Goal: Contribute content: Contribute content

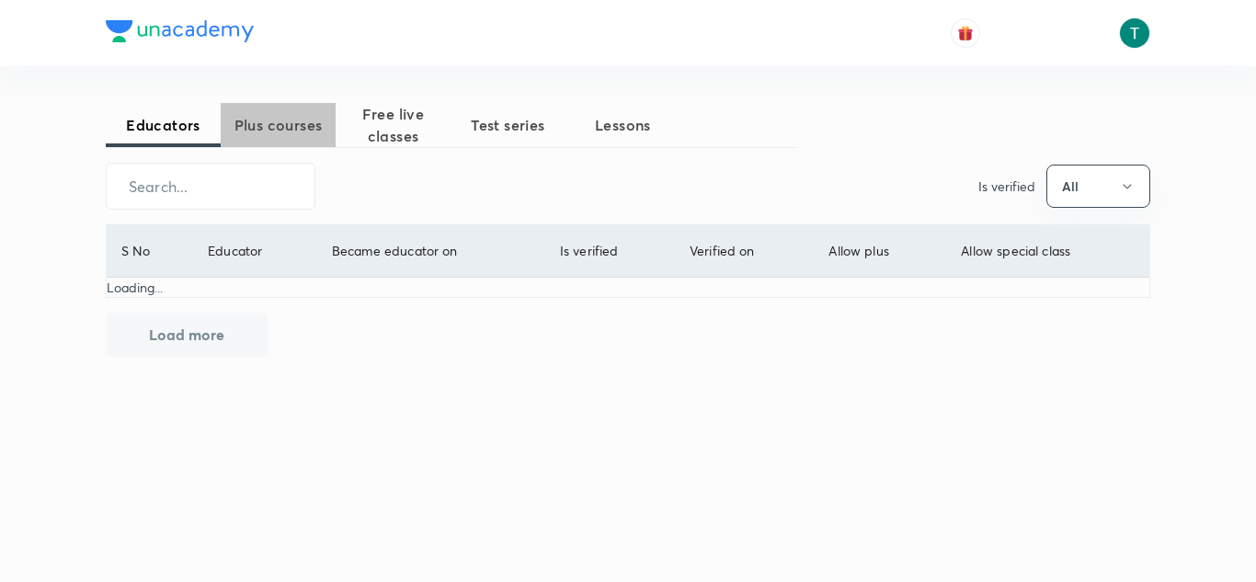
click at [253, 131] on span "Plus courses" at bounding box center [278, 125] width 115 height 22
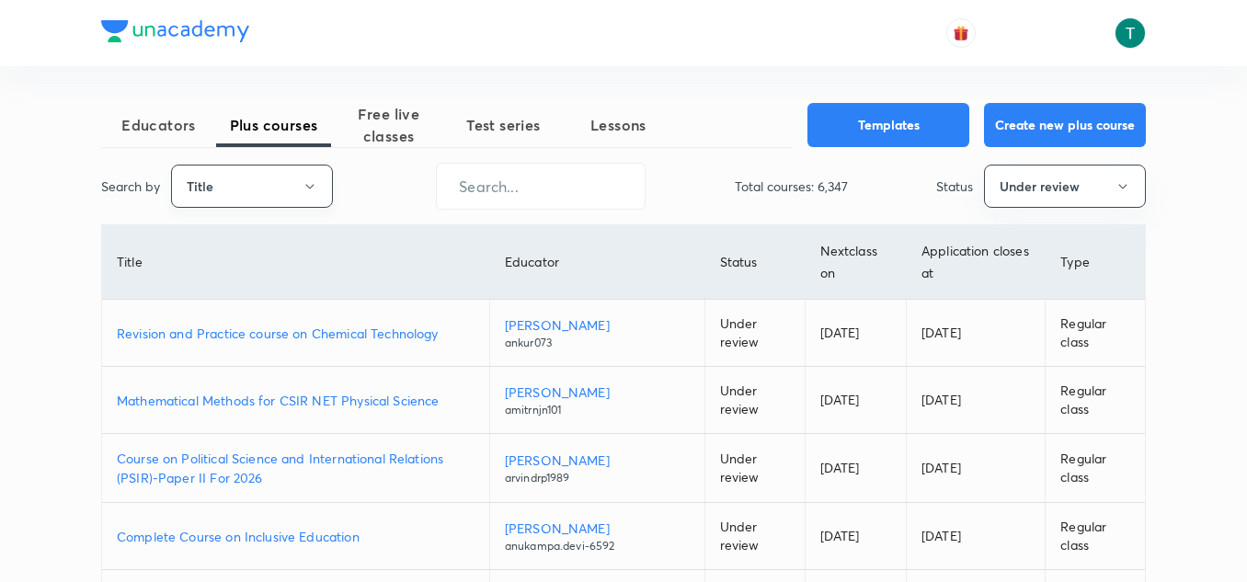
click at [282, 198] on button "Title" at bounding box center [252, 186] width 162 height 43
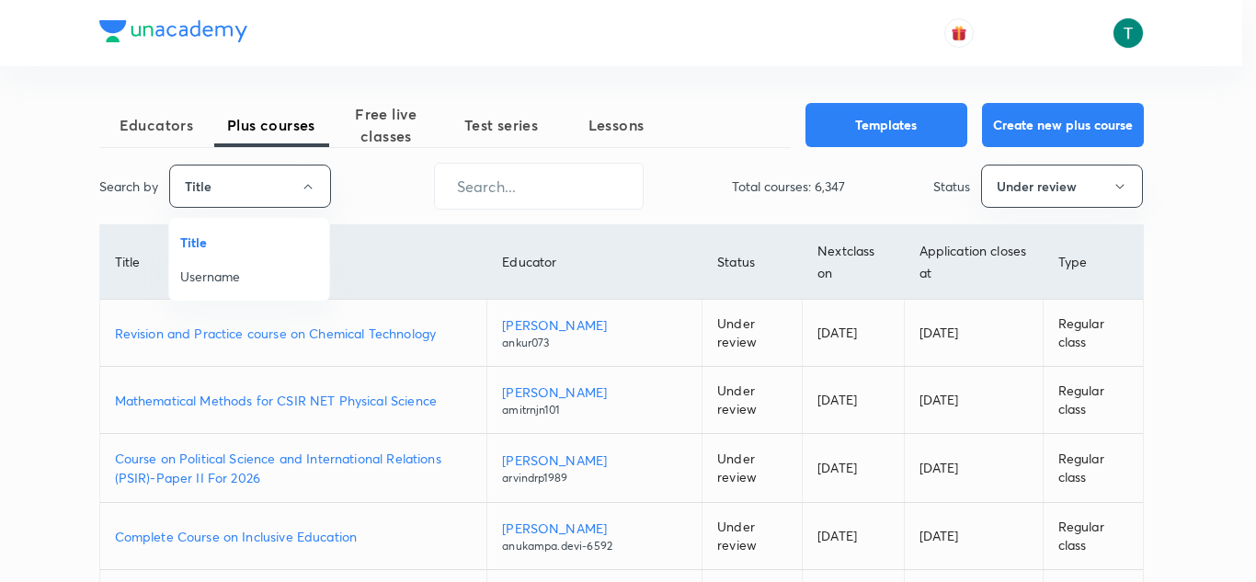
click at [282, 198] on div at bounding box center [628, 291] width 1256 height 582
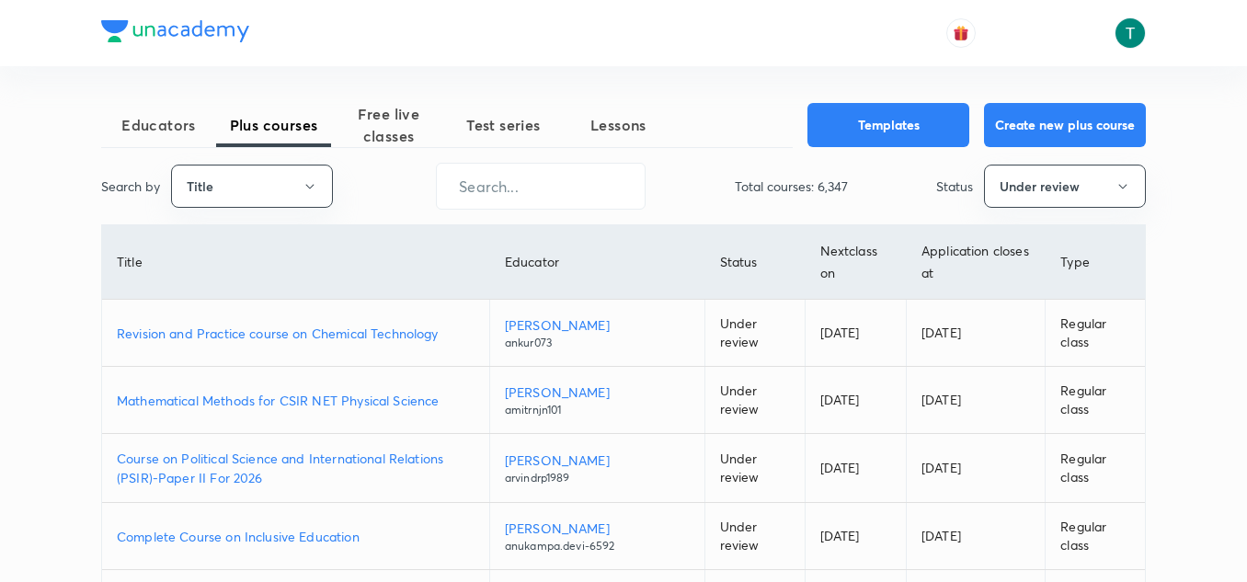
click at [282, 198] on button "Title" at bounding box center [252, 186] width 162 height 43
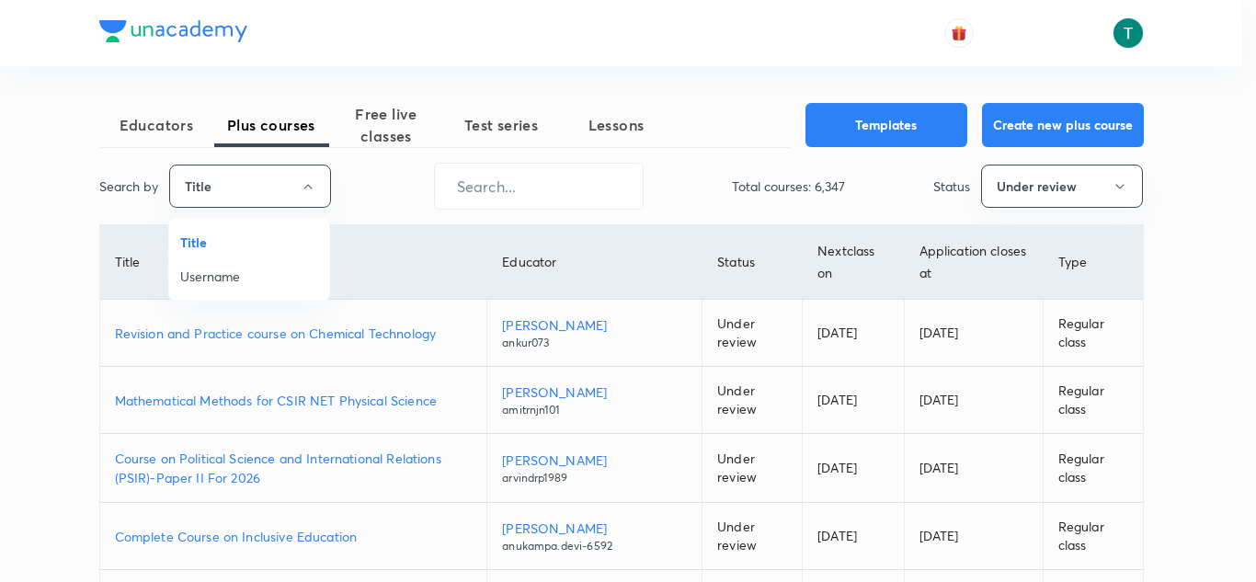
click at [218, 279] on span "Username" at bounding box center [249, 276] width 138 height 19
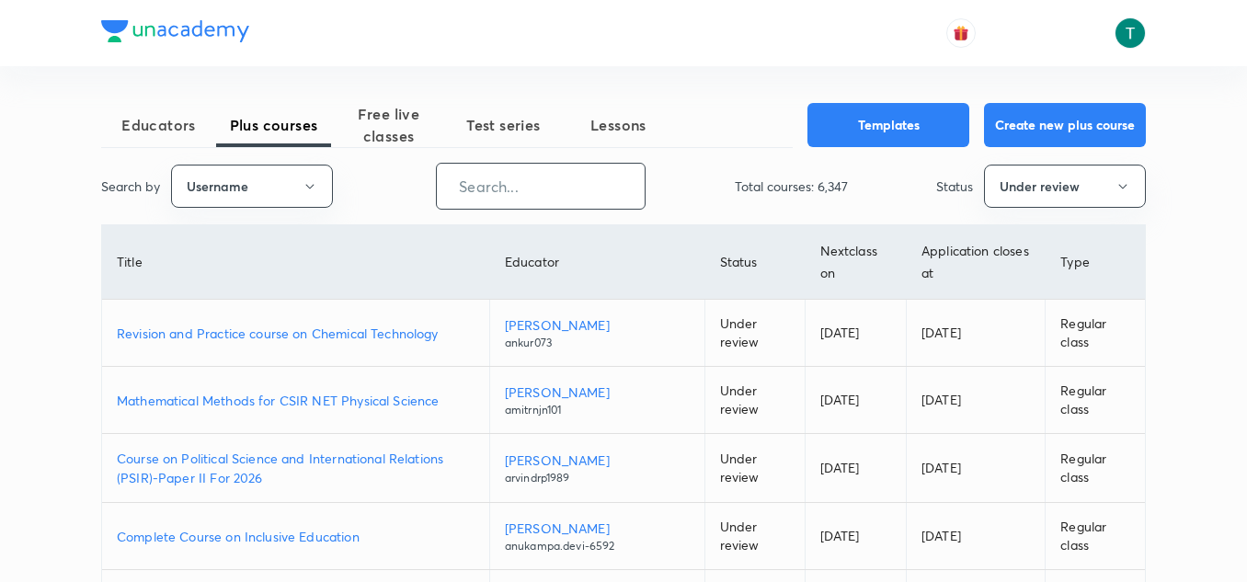
click at [515, 187] on input "text" at bounding box center [541, 186] width 208 height 47
paste input "ryphysics"
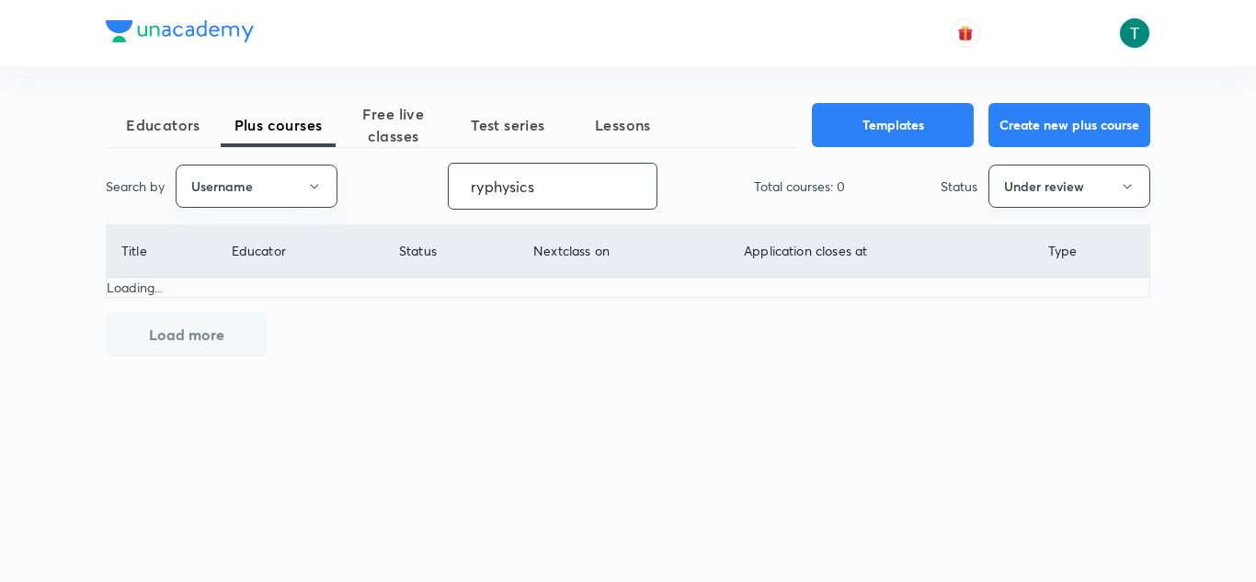
type input "ryphysics"
click at [1061, 200] on button "Under review" at bounding box center [1070, 186] width 162 height 43
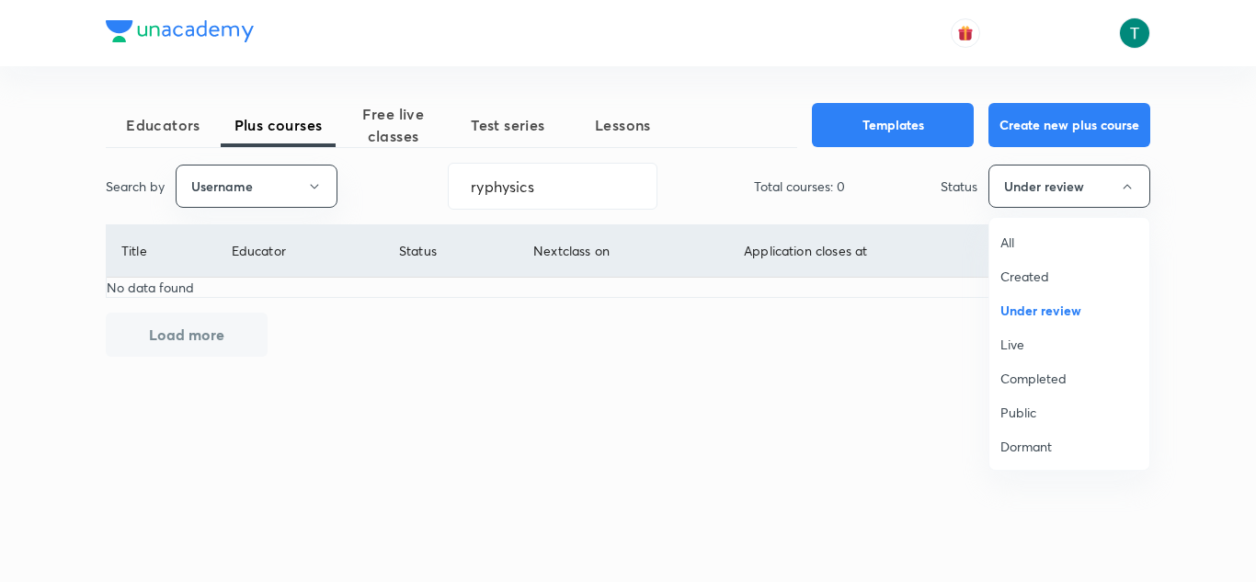
click at [1031, 255] on li "All" at bounding box center [1069, 242] width 160 height 34
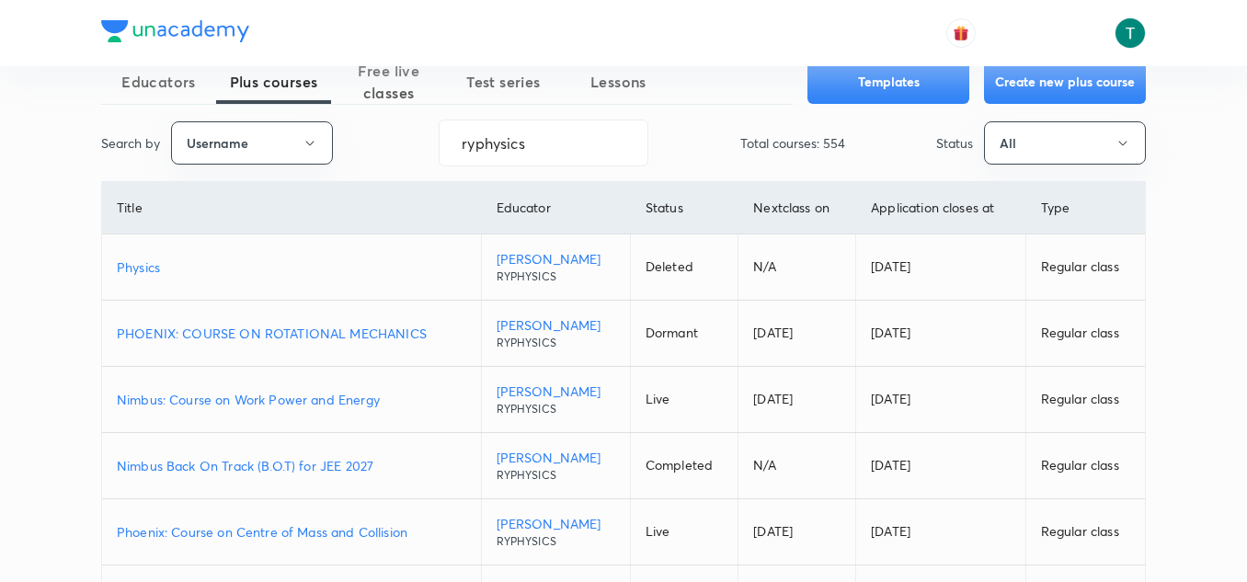
scroll to position [44, 0]
click at [324, 331] on p "PHOENIX: COURSE ON ROTATIONAL MECHANICS" at bounding box center [291, 332] width 349 height 19
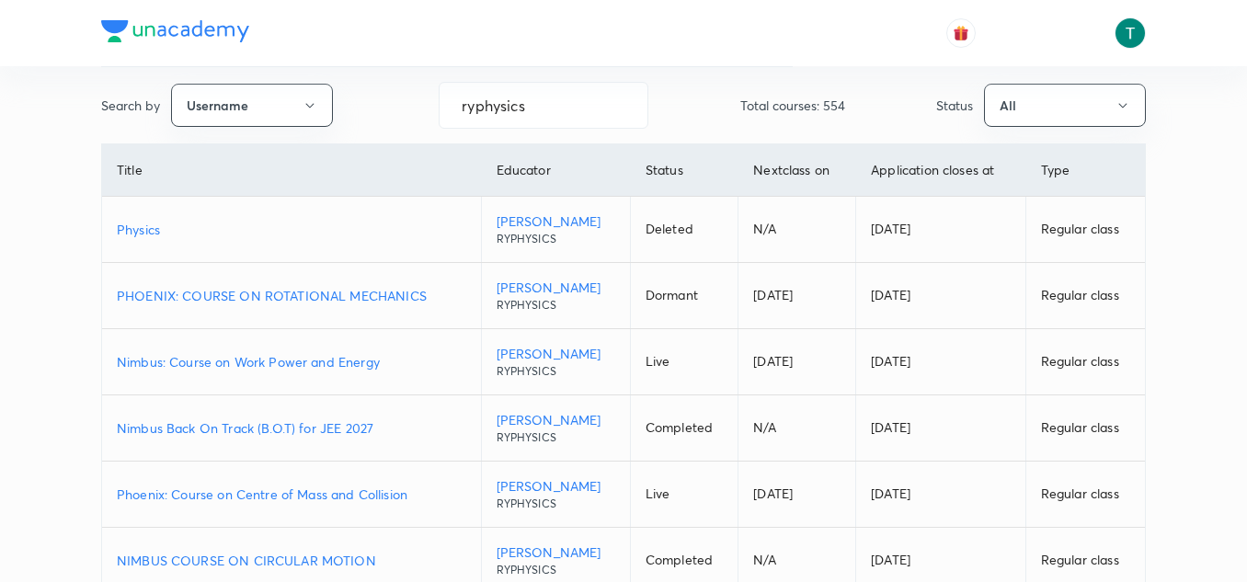
scroll to position [85, 0]
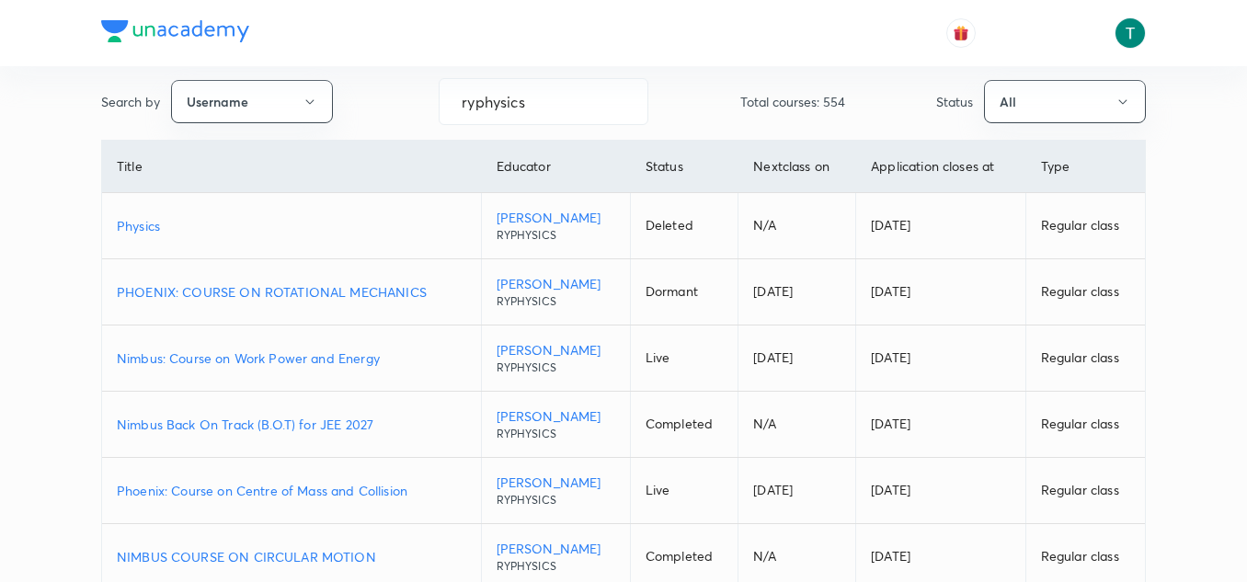
click at [235, 497] on p "Phoenix: Course on Centre of Mass and Collision" at bounding box center [291, 490] width 349 height 19
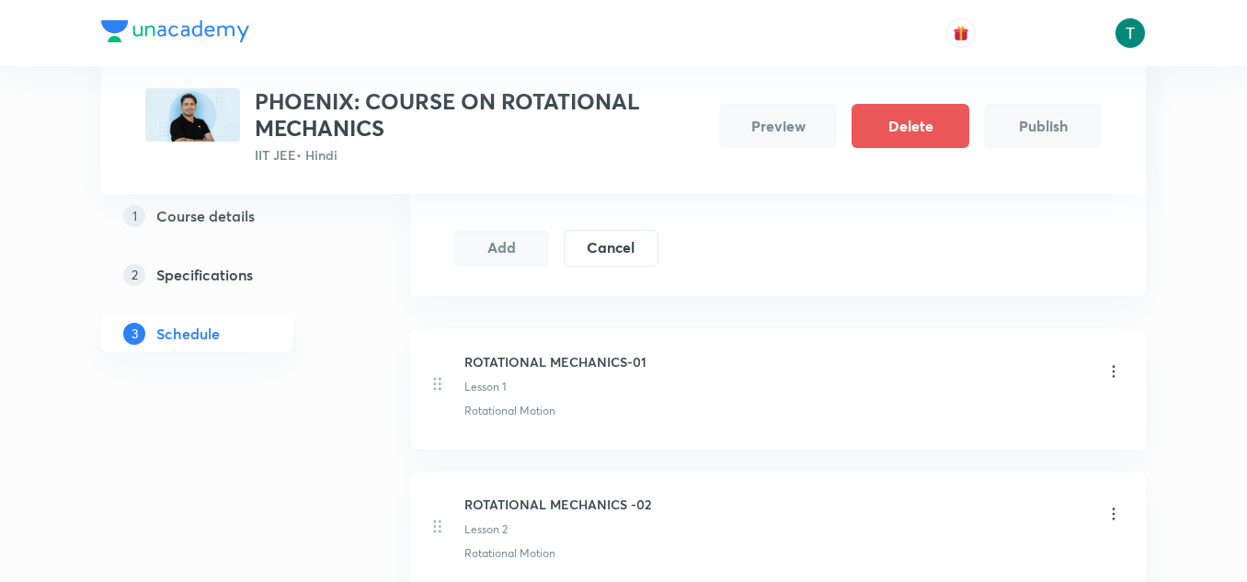
scroll to position [712, 0]
click at [1111, 372] on icon at bounding box center [1113, 372] width 18 height 18
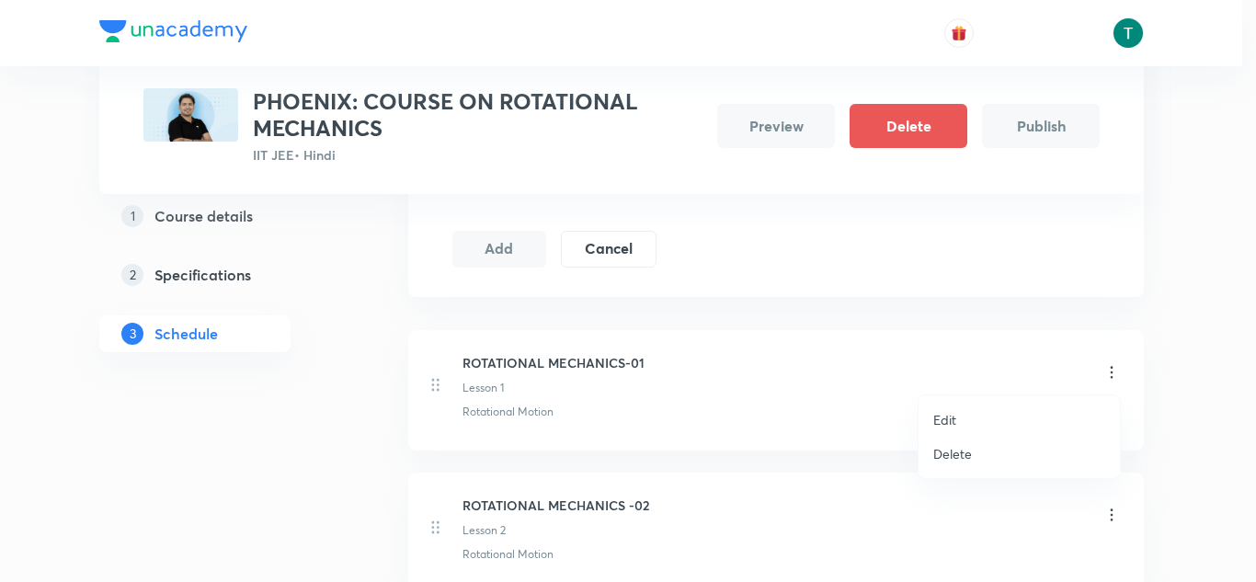
click at [955, 417] on p "Edit" at bounding box center [944, 419] width 23 height 19
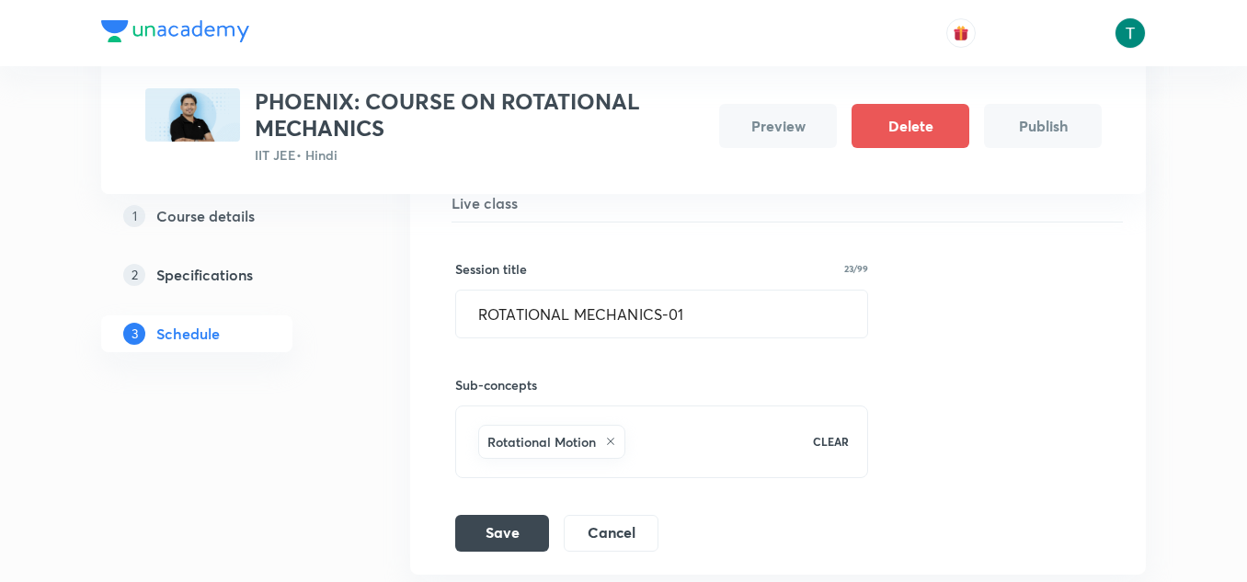
scroll to position [563, 0]
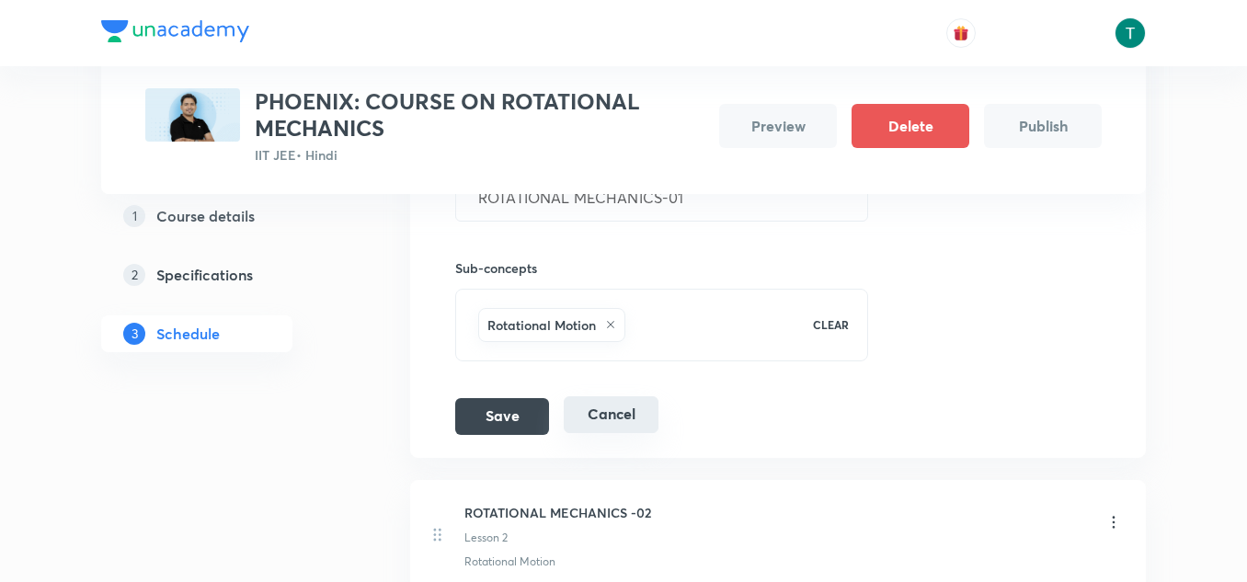
click at [627, 420] on button "Cancel" at bounding box center [611, 414] width 95 height 37
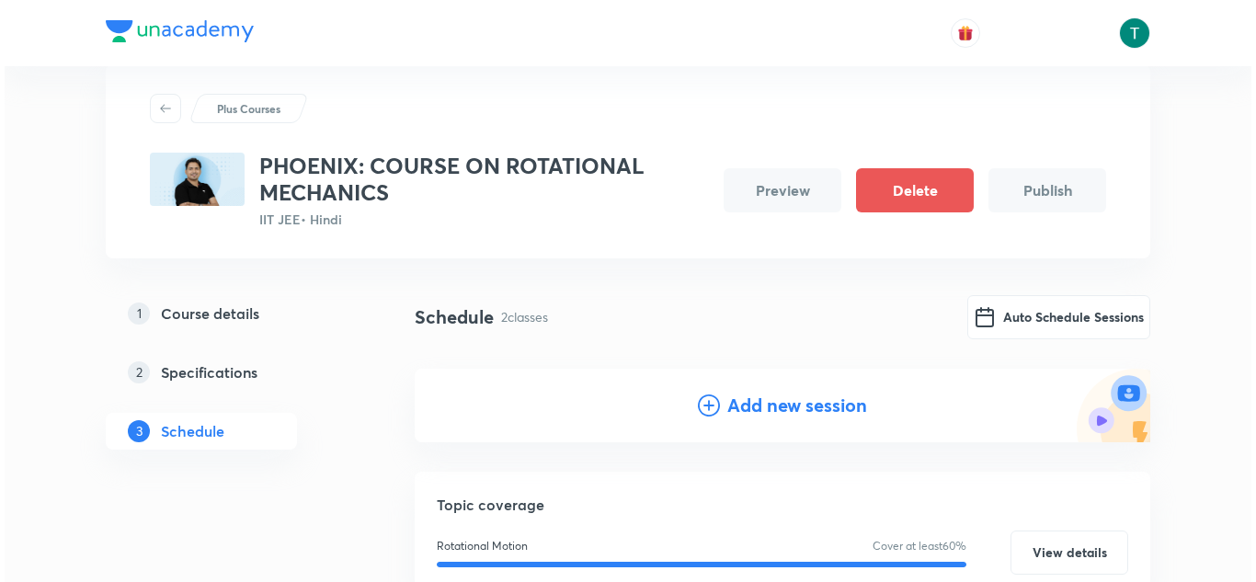
scroll to position [38, 0]
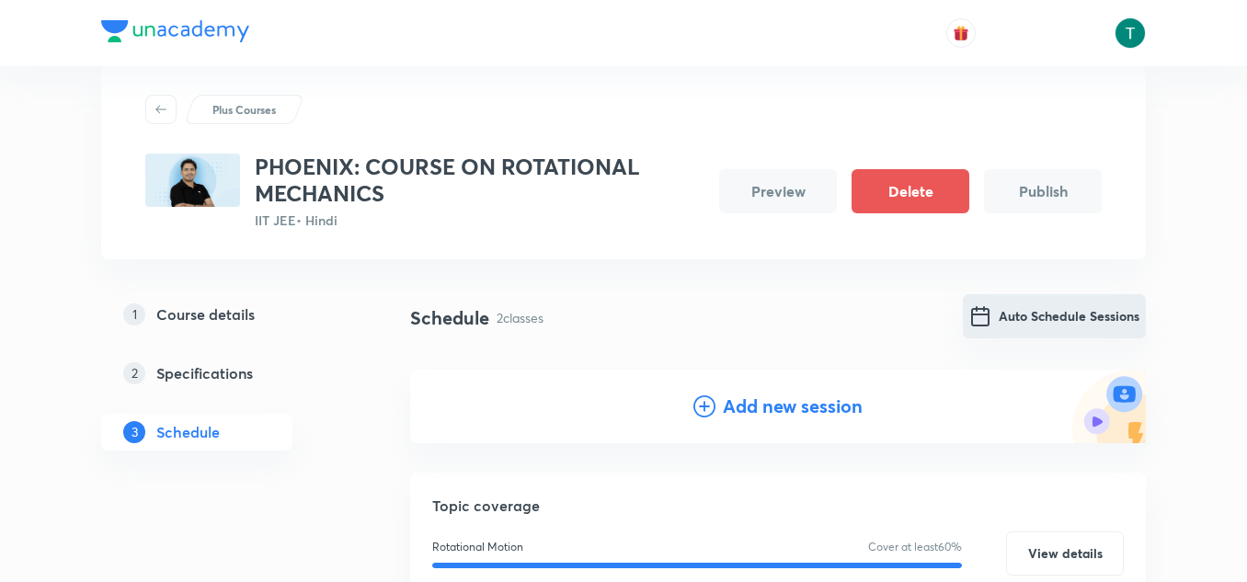
click at [1026, 312] on button "Auto Schedule Sessions" at bounding box center [1054, 316] width 183 height 44
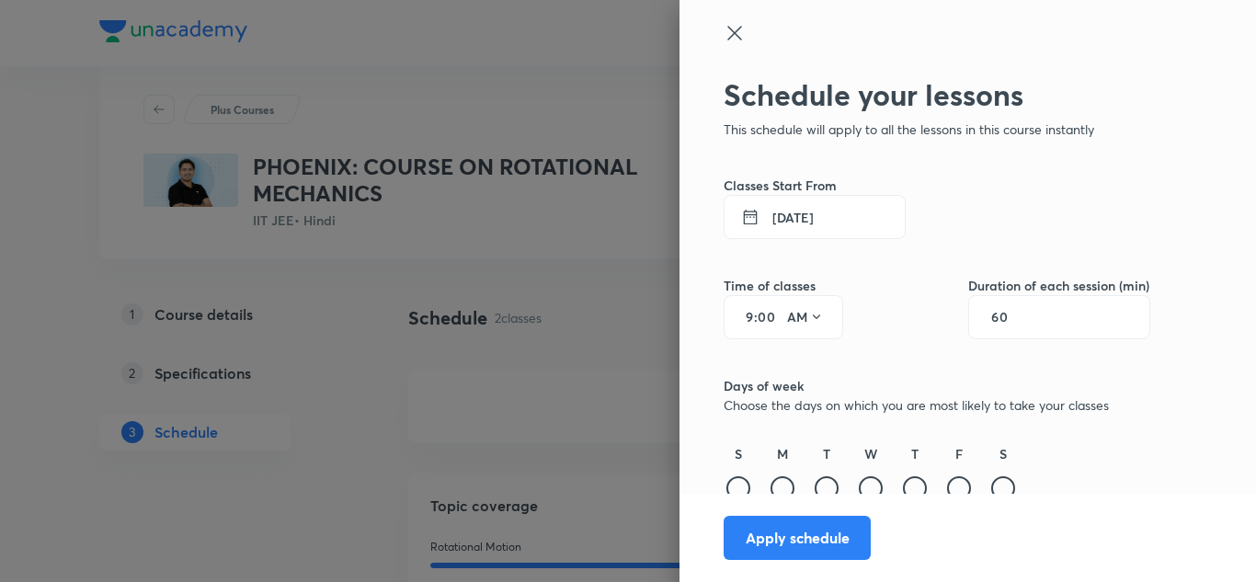
click at [758, 207] on button "4 Sep 2025" at bounding box center [815, 217] width 182 height 44
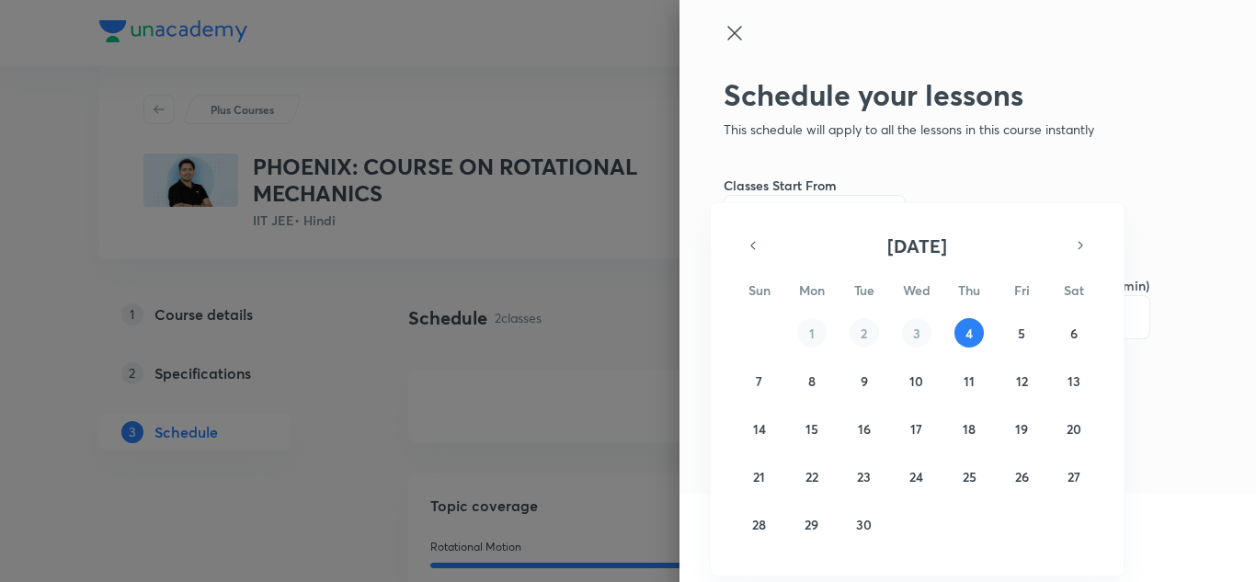
click at [726, 33] on div at bounding box center [628, 291] width 1256 height 582
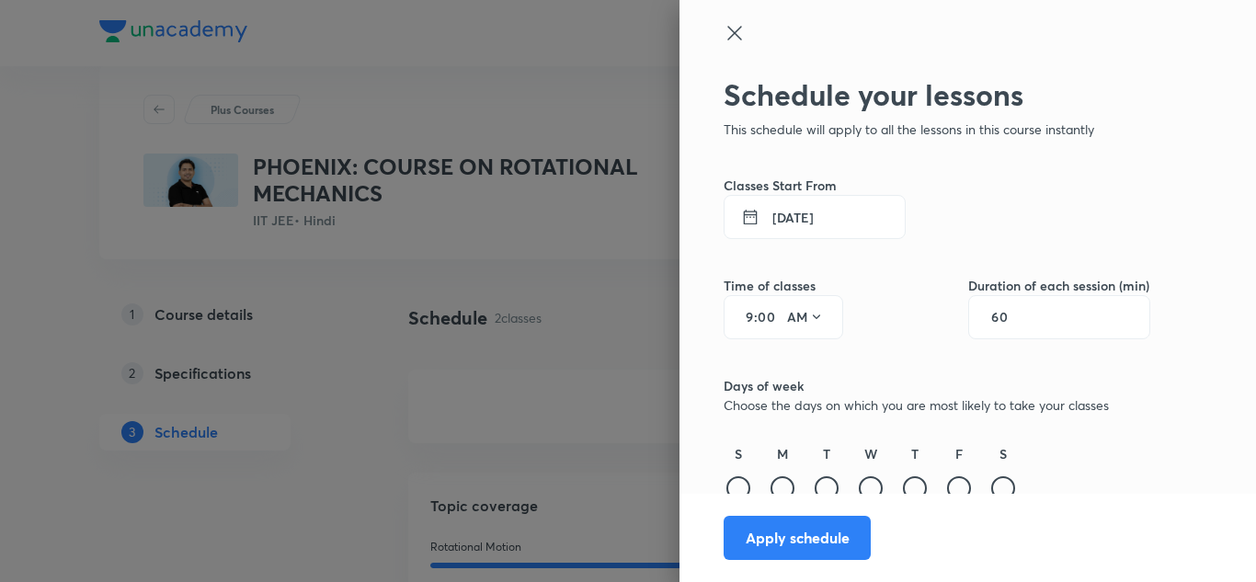
click at [739, 314] on input "9" at bounding box center [743, 317] width 22 height 15
type input "11"
type input "0"
type input "45"
click at [991, 319] on input "60" at bounding box center [1008, 317] width 35 height 15
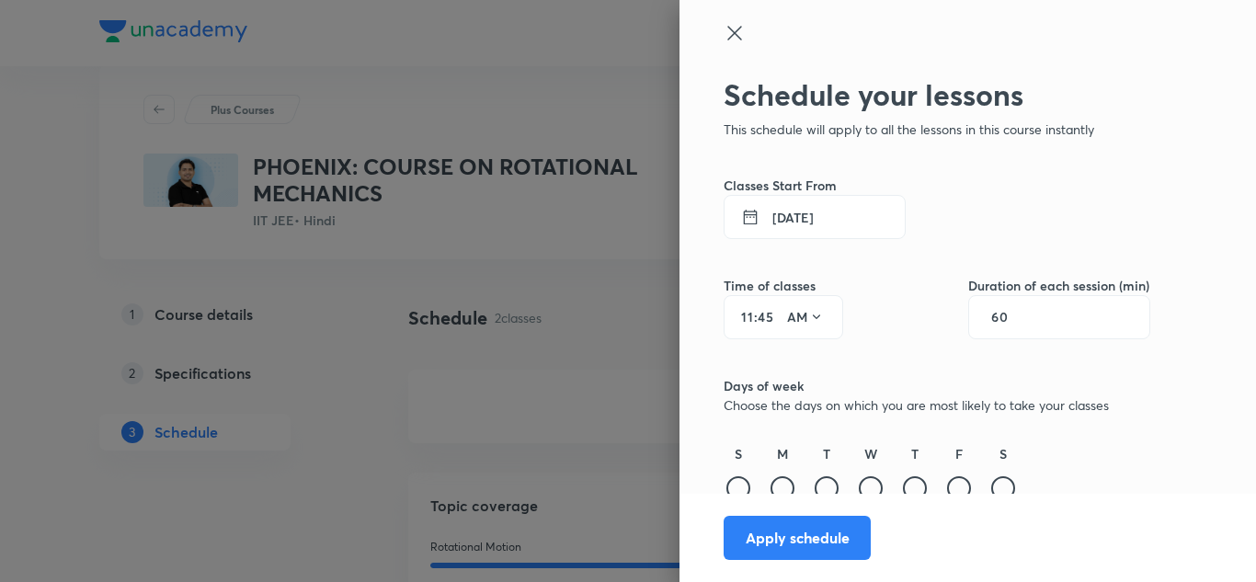
click at [991, 319] on input "60" at bounding box center [1008, 317] width 35 height 15
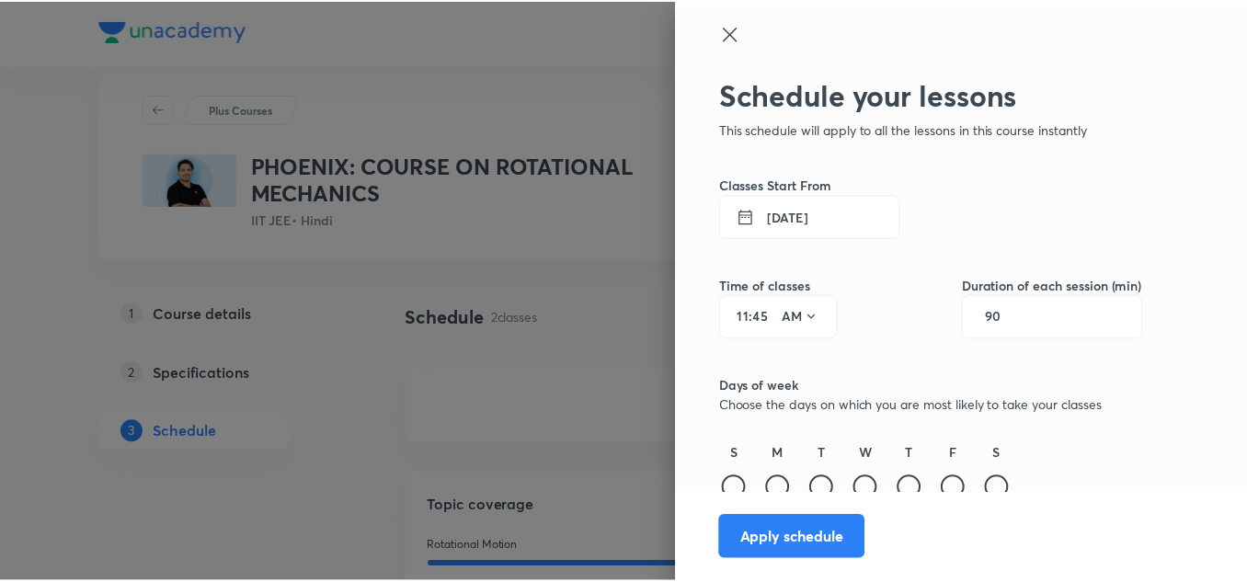
scroll to position [14, 0]
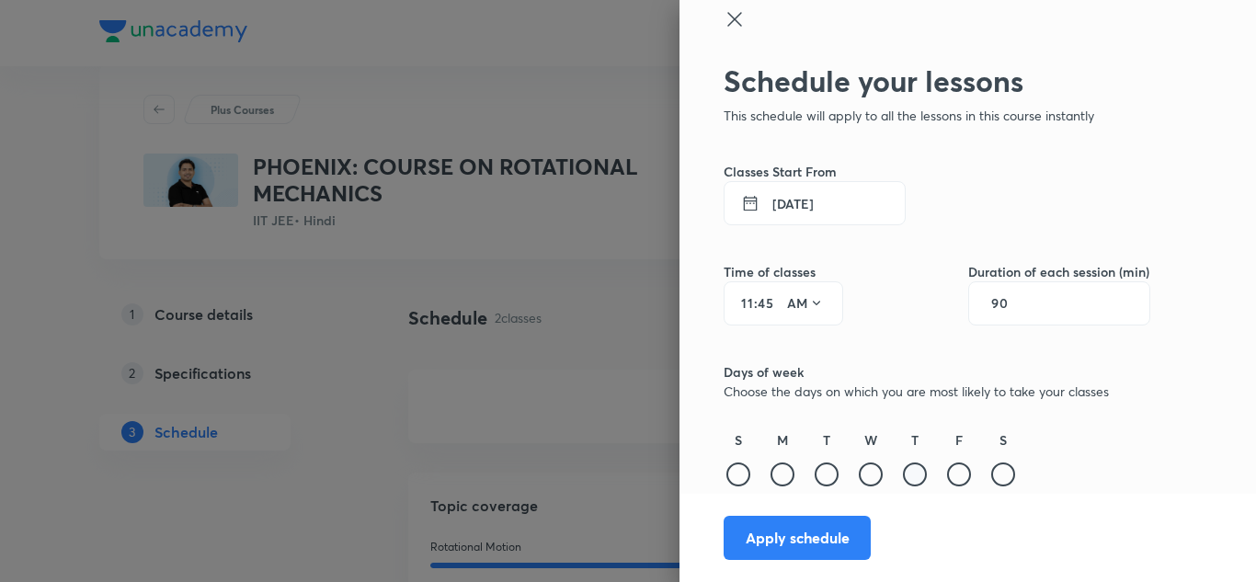
type input "90"
click at [908, 474] on div at bounding box center [915, 475] width 24 height 24
click at [803, 541] on button "Apply schedule" at bounding box center [797, 536] width 147 height 44
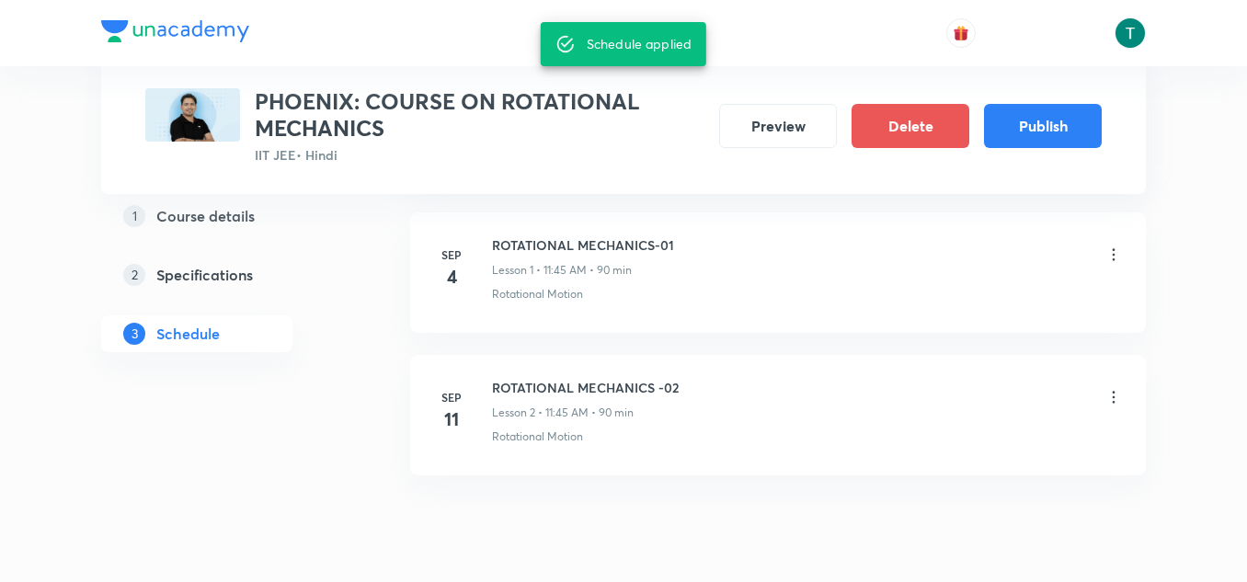
scroll to position [435, 0]
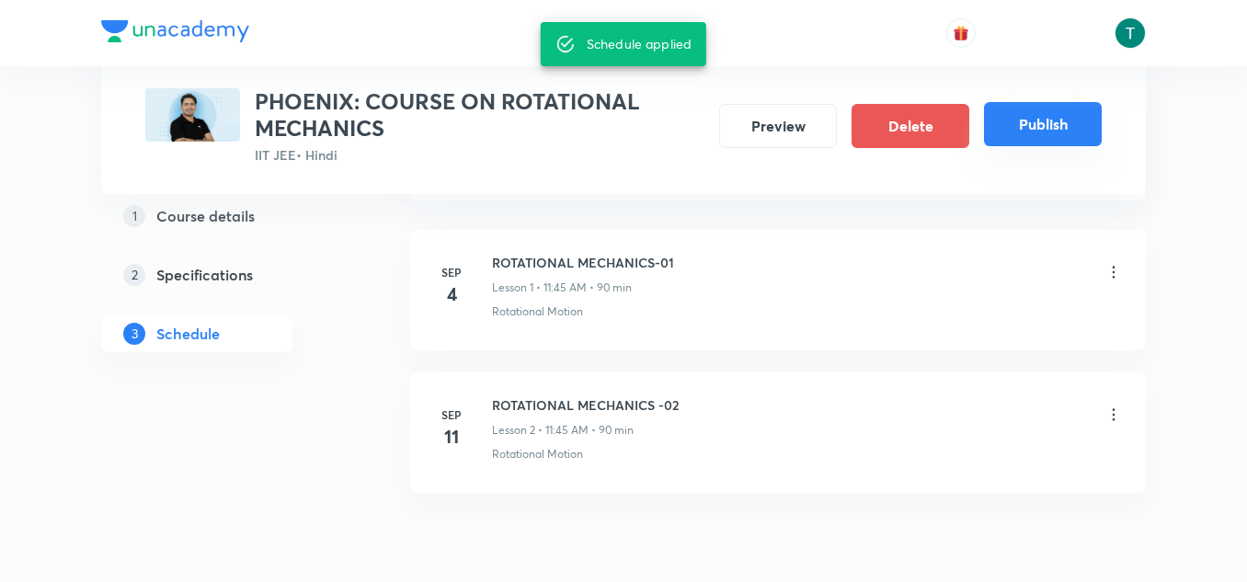
click at [1016, 122] on button "Publish" at bounding box center [1043, 124] width 118 height 44
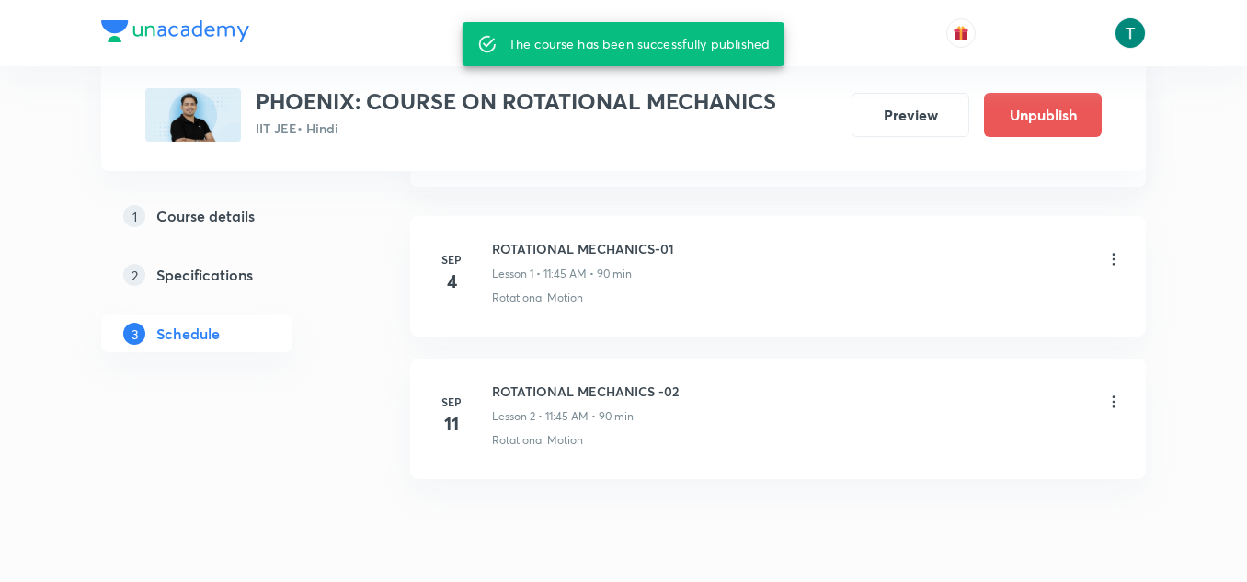
scroll to position [423, 0]
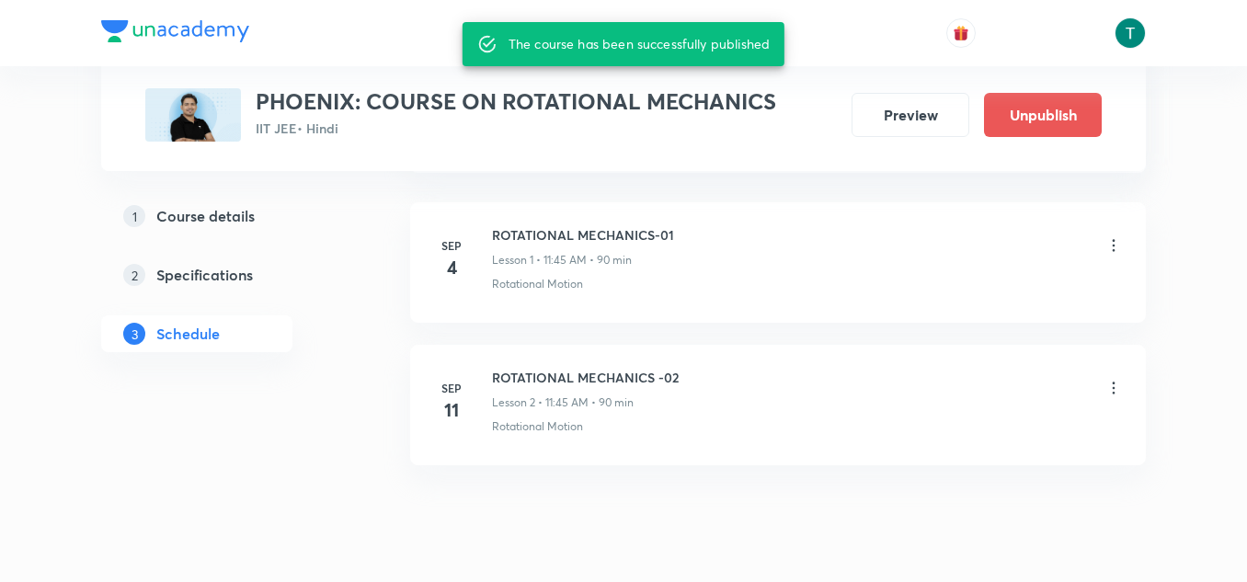
click at [831, 475] on div "Sep 4 ROTATIONAL MECHANICS-01 Lesson 1 • 11:45 AM • 90 min Rotational Motion Se…" at bounding box center [778, 341] width 736 height 292
click at [1108, 385] on icon at bounding box center [1113, 388] width 18 height 18
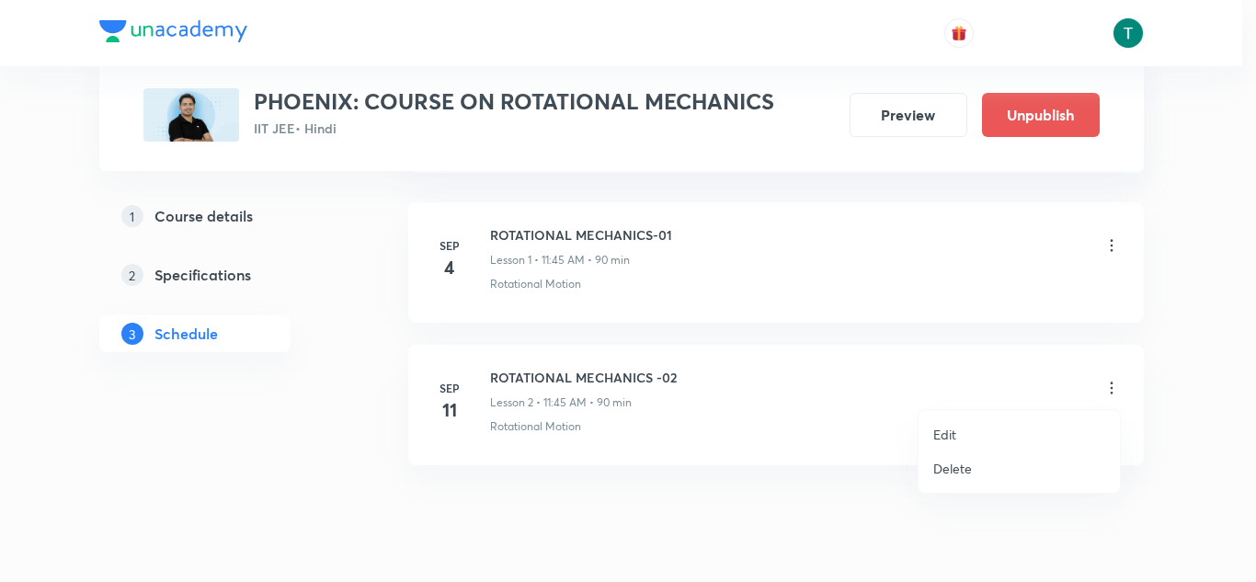
click at [961, 436] on li "Edit" at bounding box center [1019, 434] width 201 height 34
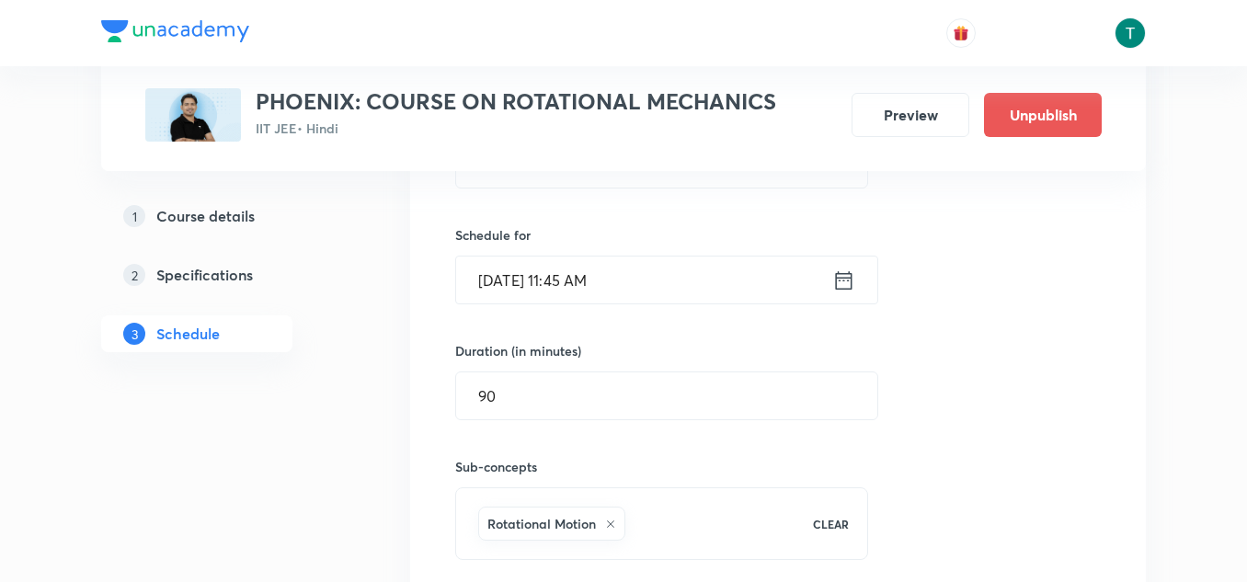
scroll to position [736, 0]
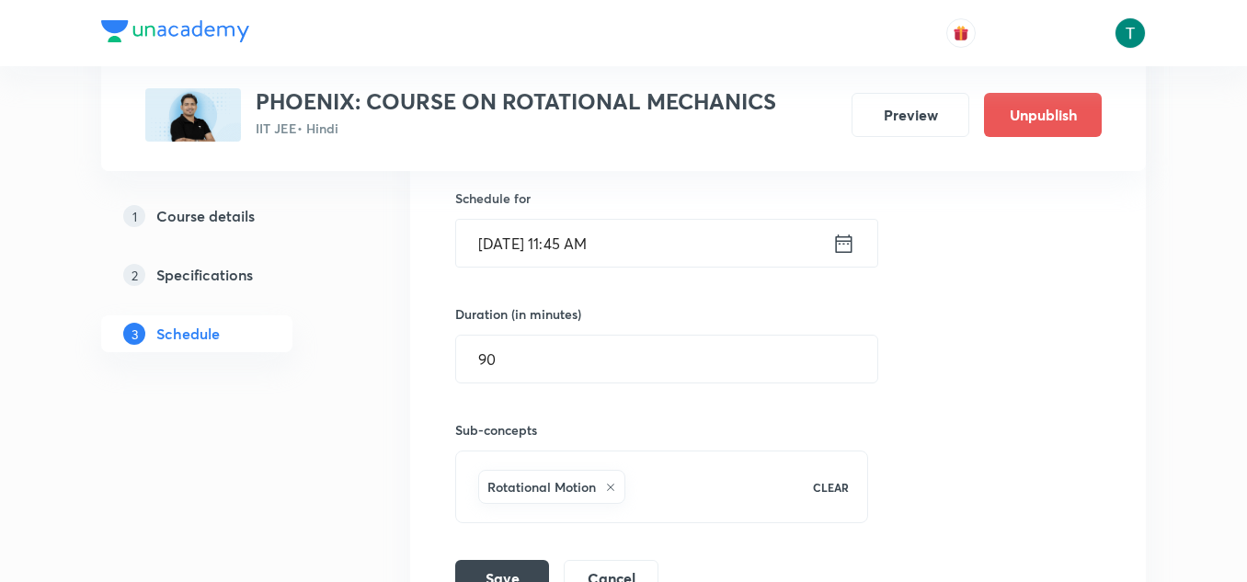
click at [547, 255] on input "Sep 11, 2025, 11:45 AM" at bounding box center [644, 243] width 376 height 47
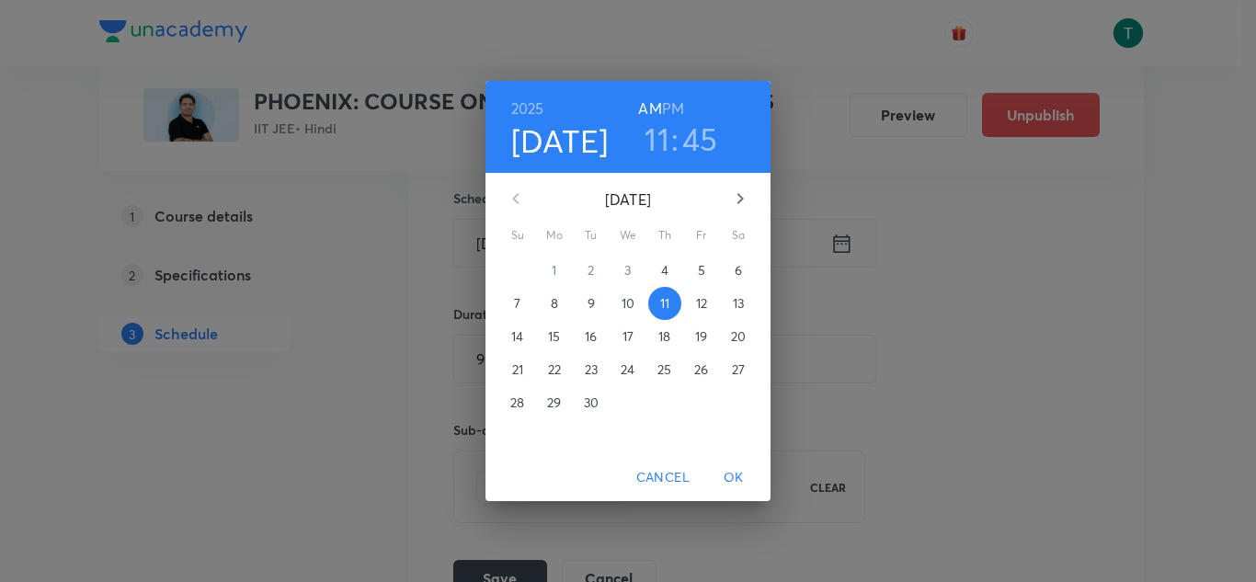
click at [735, 269] on p "6" at bounding box center [738, 270] width 7 height 18
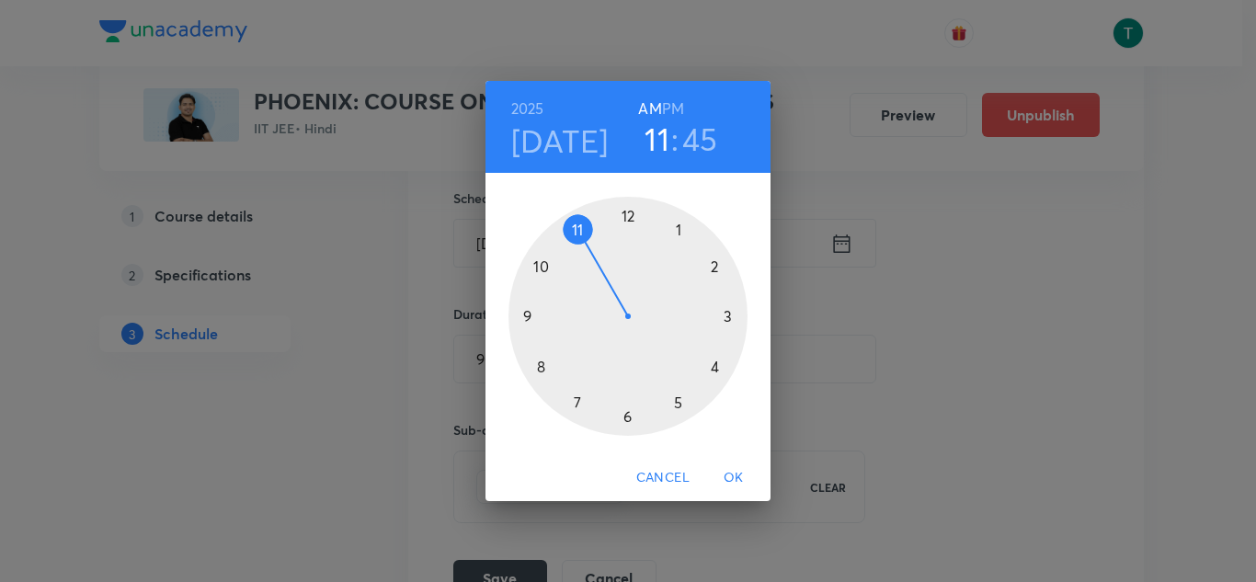
click at [731, 478] on span "OK" at bounding box center [734, 477] width 44 height 23
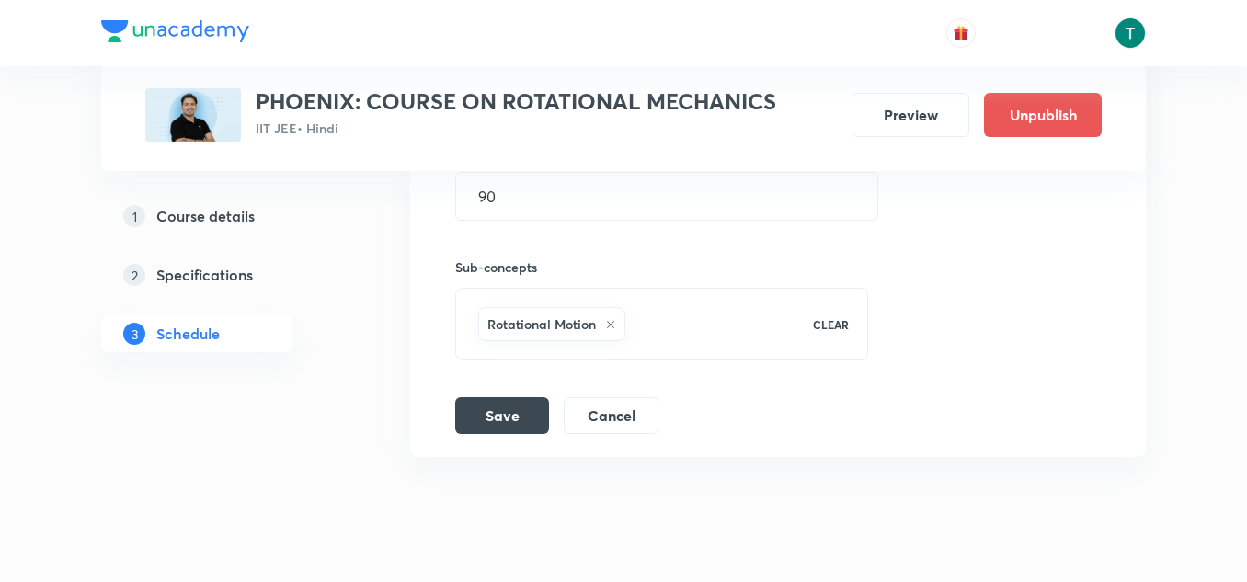
scroll to position [899, 0]
click at [513, 416] on button "Save" at bounding box center [502, 412] width 94 height 37
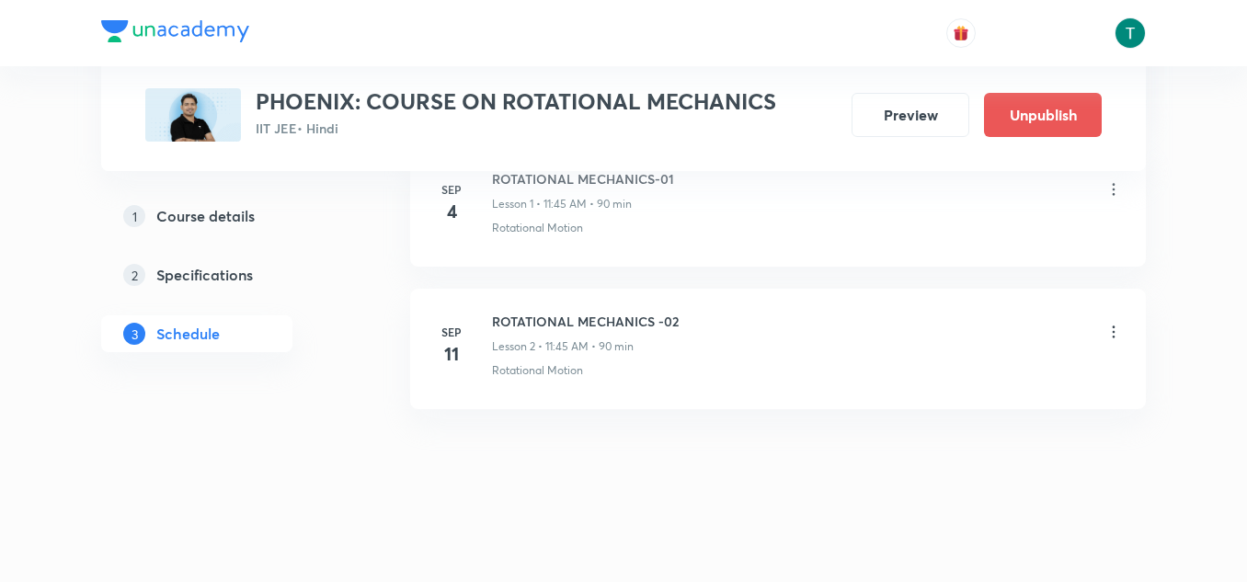
scroll to position [479, 0]
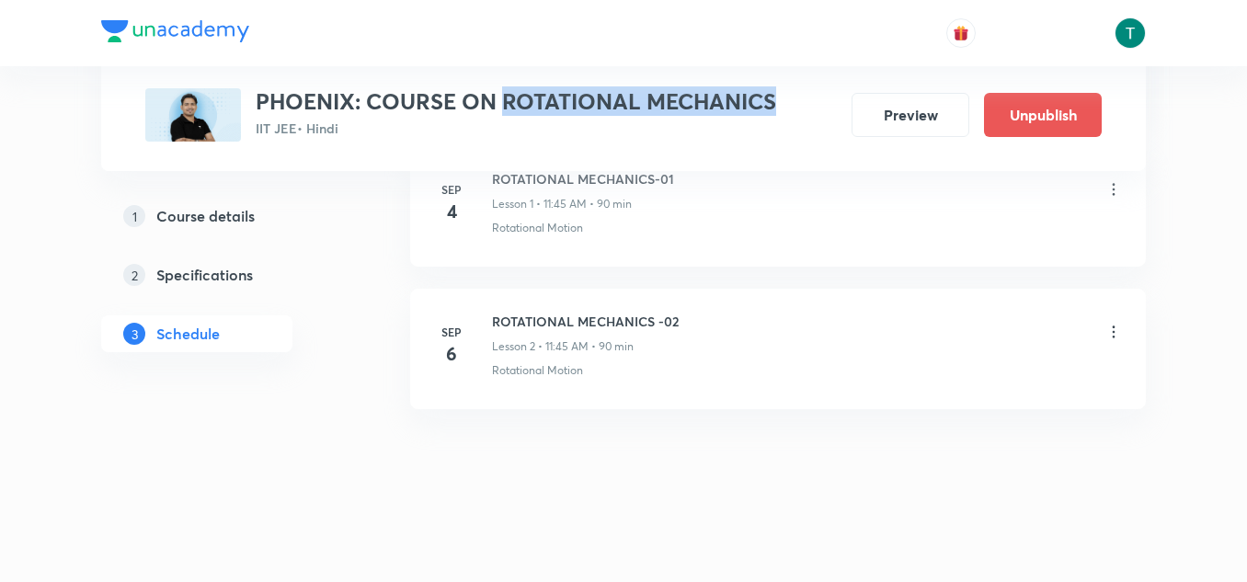
drag, startPoint x: 502, startPoint y: 93, endPoint x: 807, endPoint y: 107, distance: 305.6
click at [807, 107] on div "PHOENIX: COURSE ON ROTATIONAL MECHANICS IIT JEE • Hindi Preview Unpublish" at bounding box center [623, 114] width 956 height 53
copy div "ROTATIONAL MECHANICS IIT JEE • Hindi Preview Unpublish"
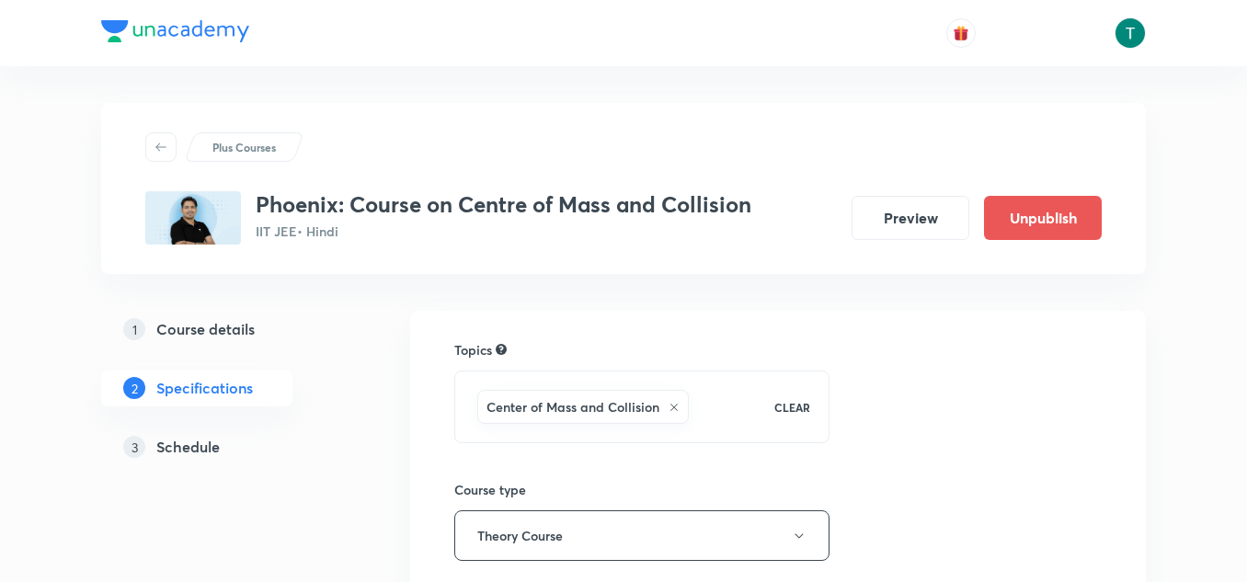
click at [198, 442] on h5 "Schedule" at bounding box center [187, 447] width 63 height 22
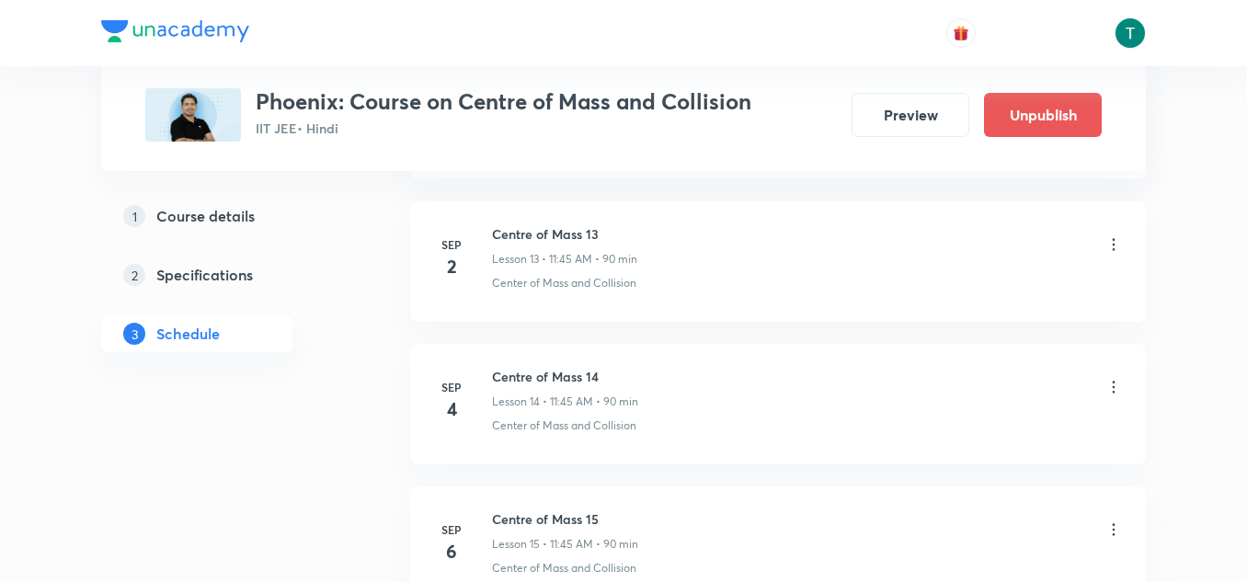
scroll to position [2941, 0]
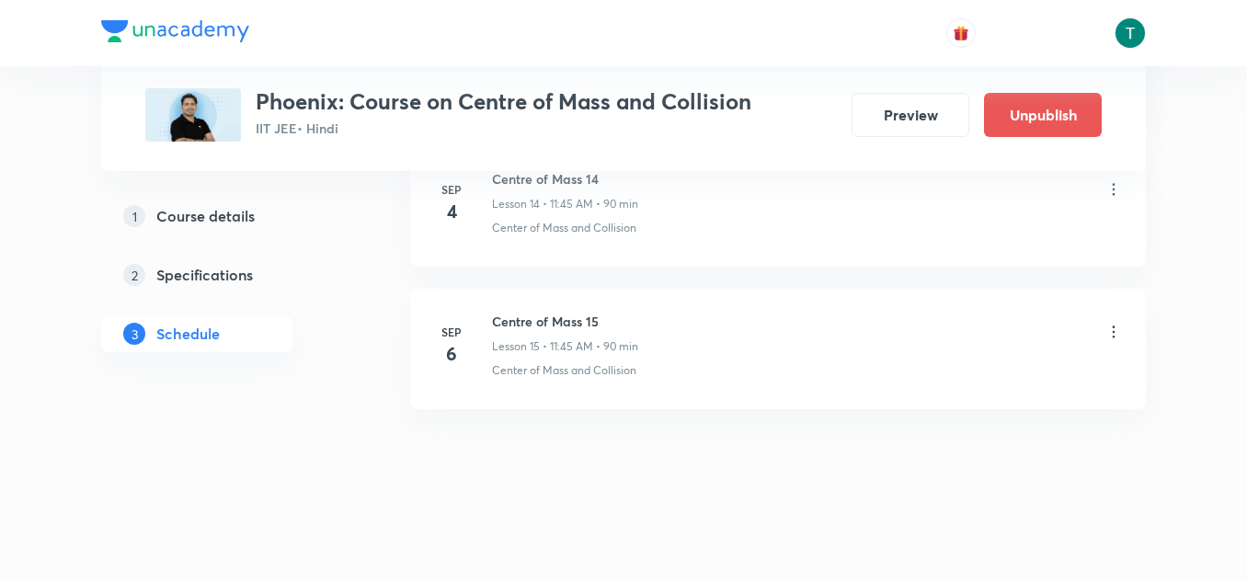
click at [1113, 327] on icon at bounding box center [1114, 332] width 3 height 12
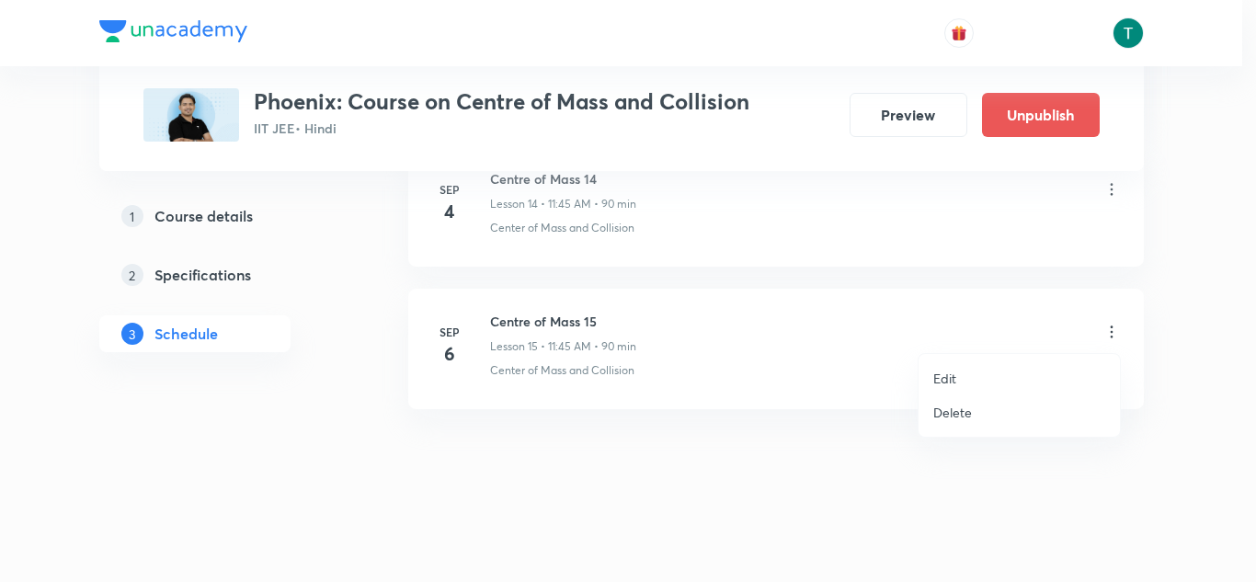
click at [980, 415] on li "Delete" at bounding box center [1019, 412] width 201 height 34
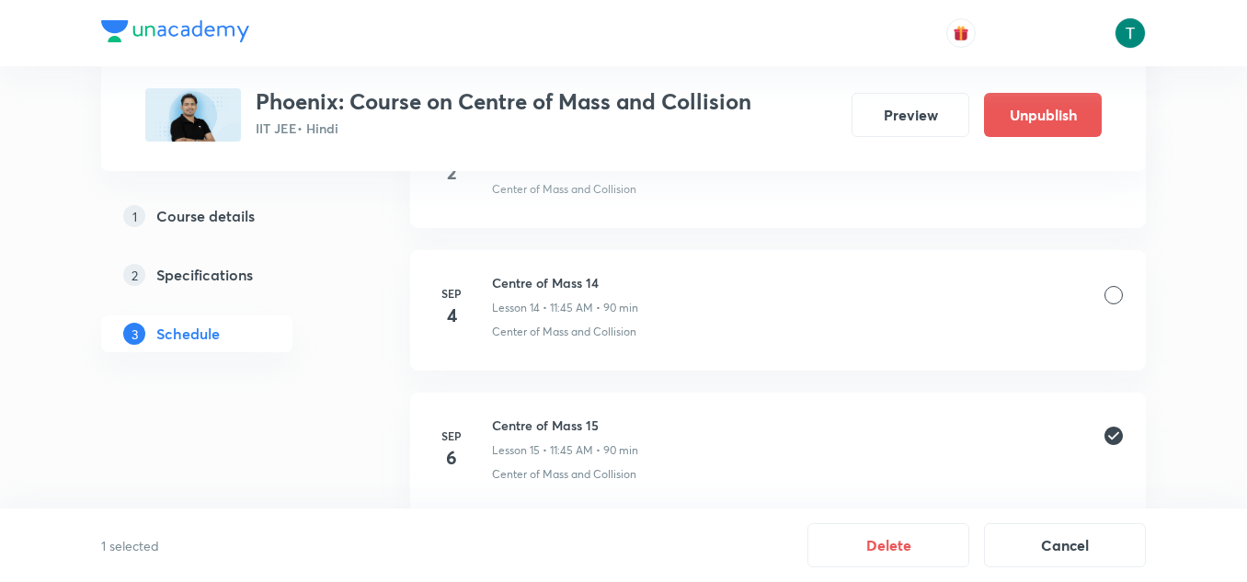
scroll to position [2843, 0]
click at [1119, 294] on div at bounding box center [1113, 289] width 18 height 18
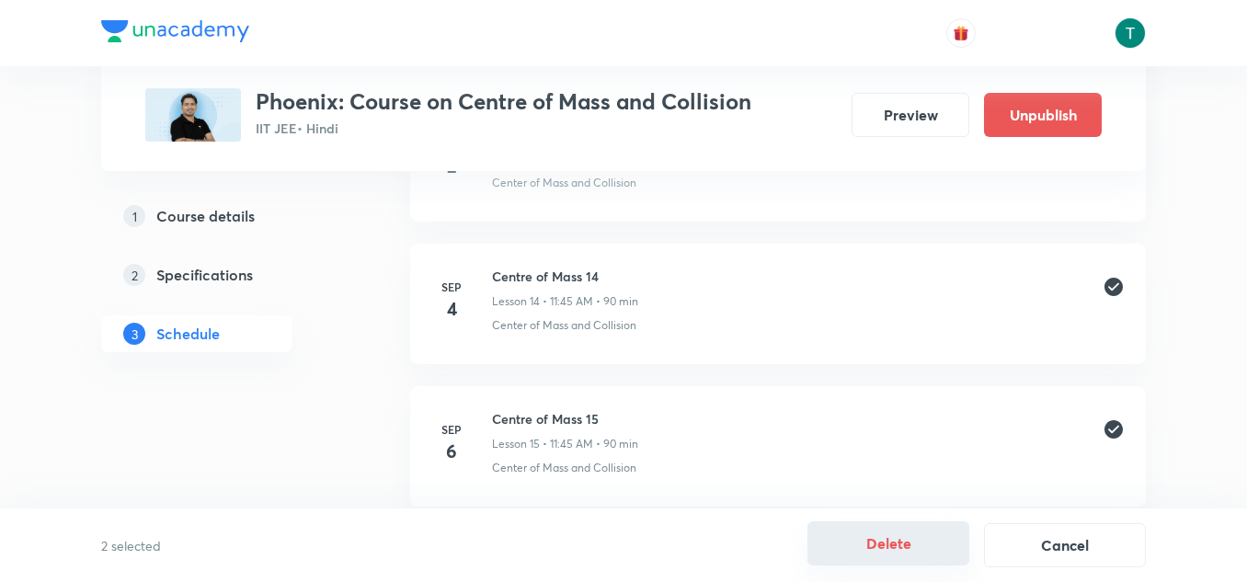
click at [883, 539] on button "Delete" at bounding box center [888, 543] width 162 height 44
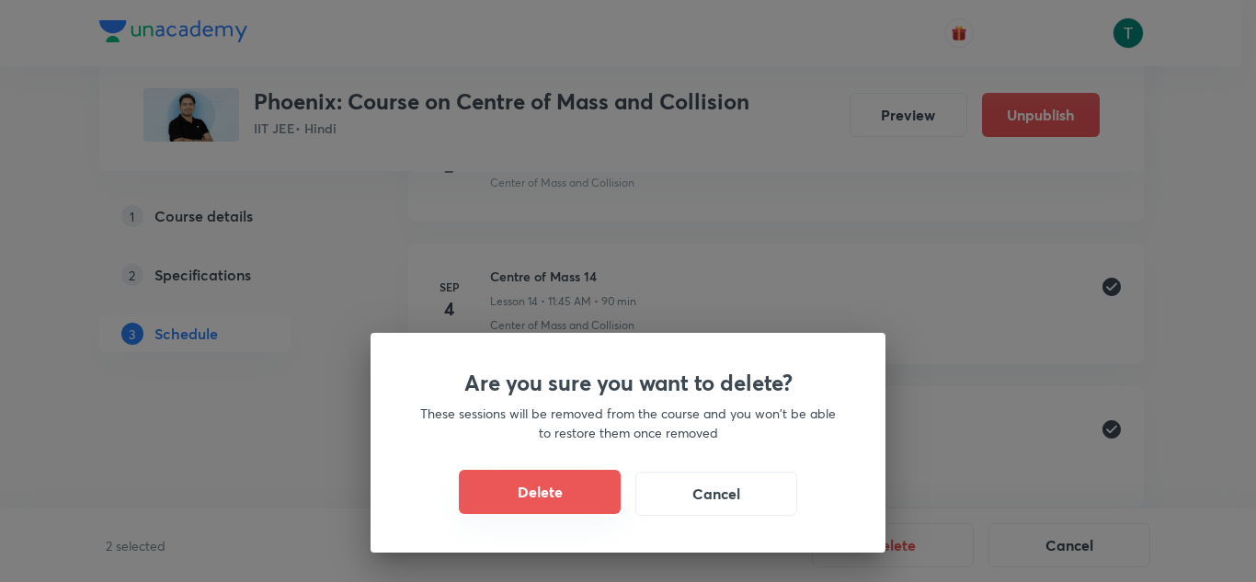
click at [561, 492] on button "Delete" at bounding box center [540, 492] width 162 height 44
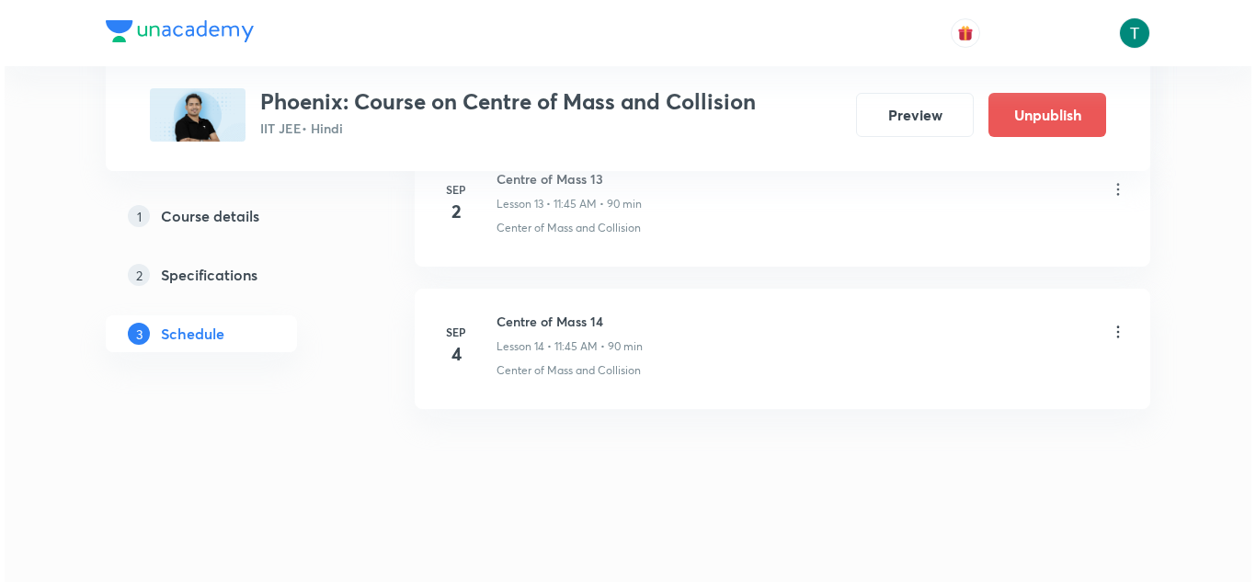
scroll to position [2656, 0]
